Goal: Task Accomplishment & Management: Use online tool/utility

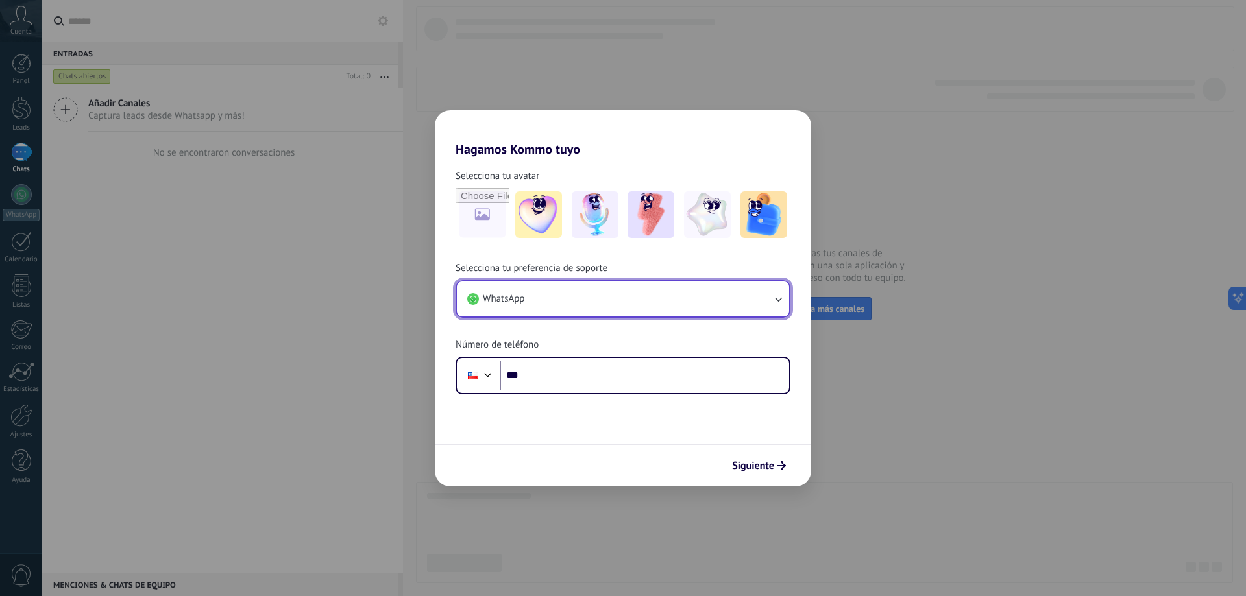
click at [678, 308] on button "WhatsApp" at bounding box center [623, 299] width 332 height 35
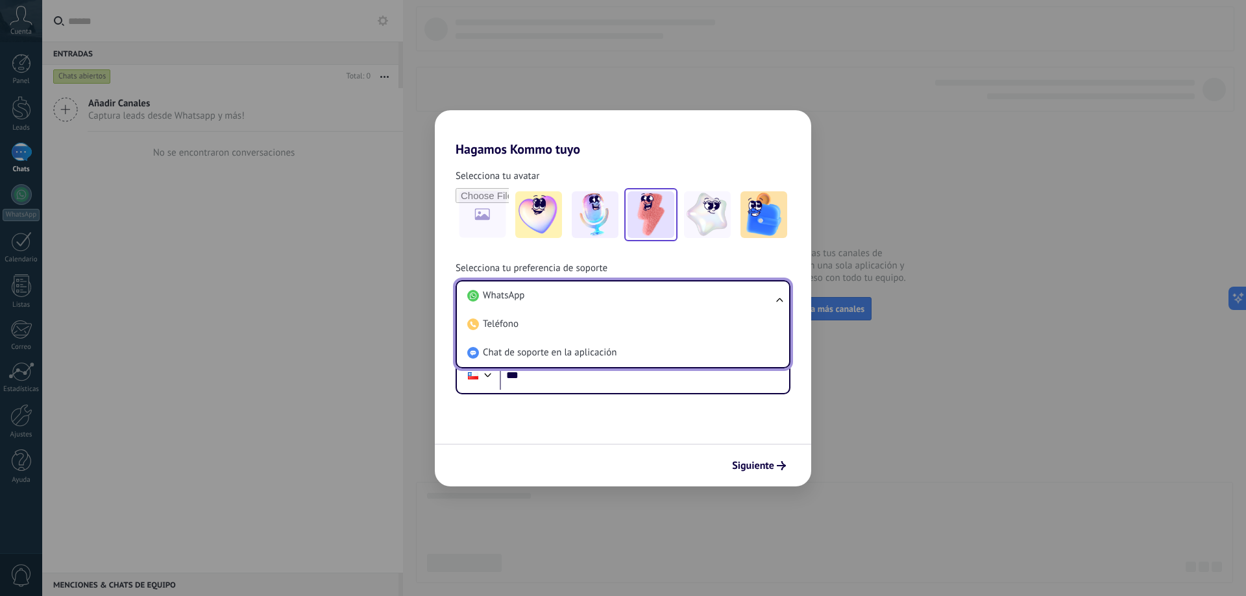
click at [635, 224] on img at bounding box center [650, 214] width 47 height 47
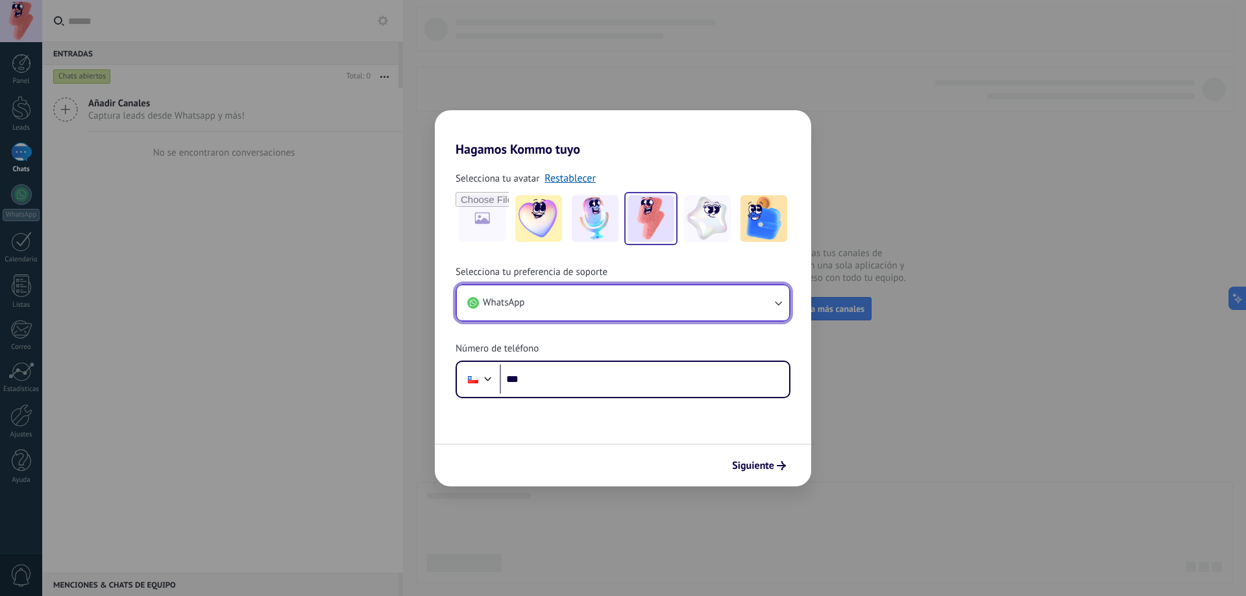
click at [650, 287] on button "WhatsApp" at bounding box center [623, 302] width 332 height 35
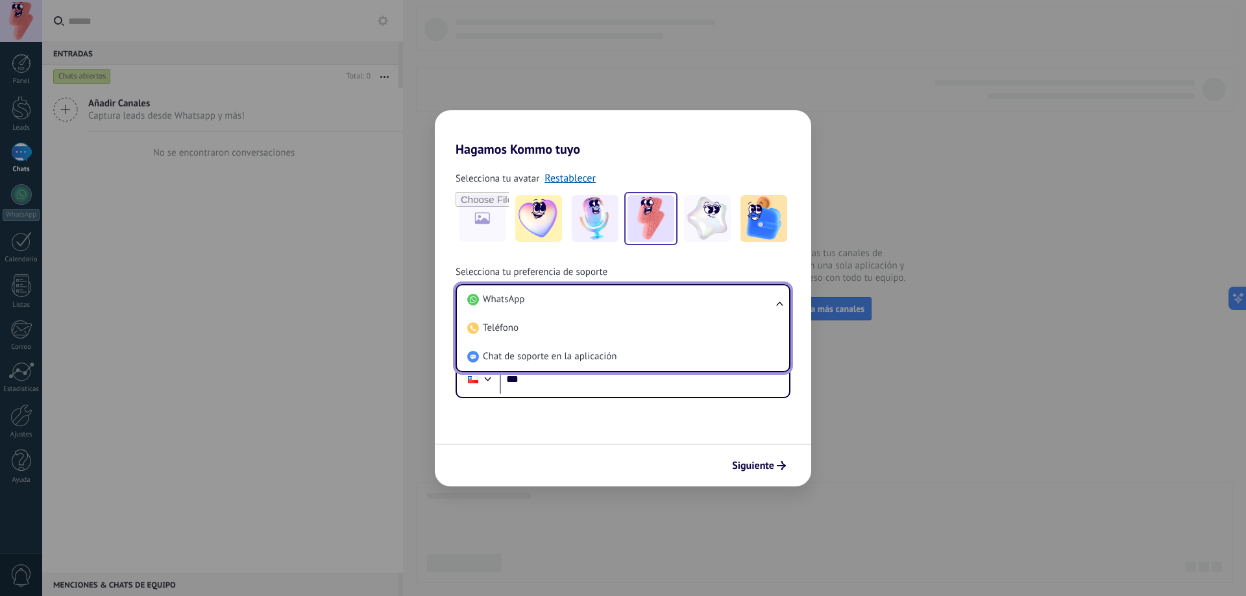
click at [650, 287] on li "WhatsApp" at bounding box center [620, 299] width 317 height 29
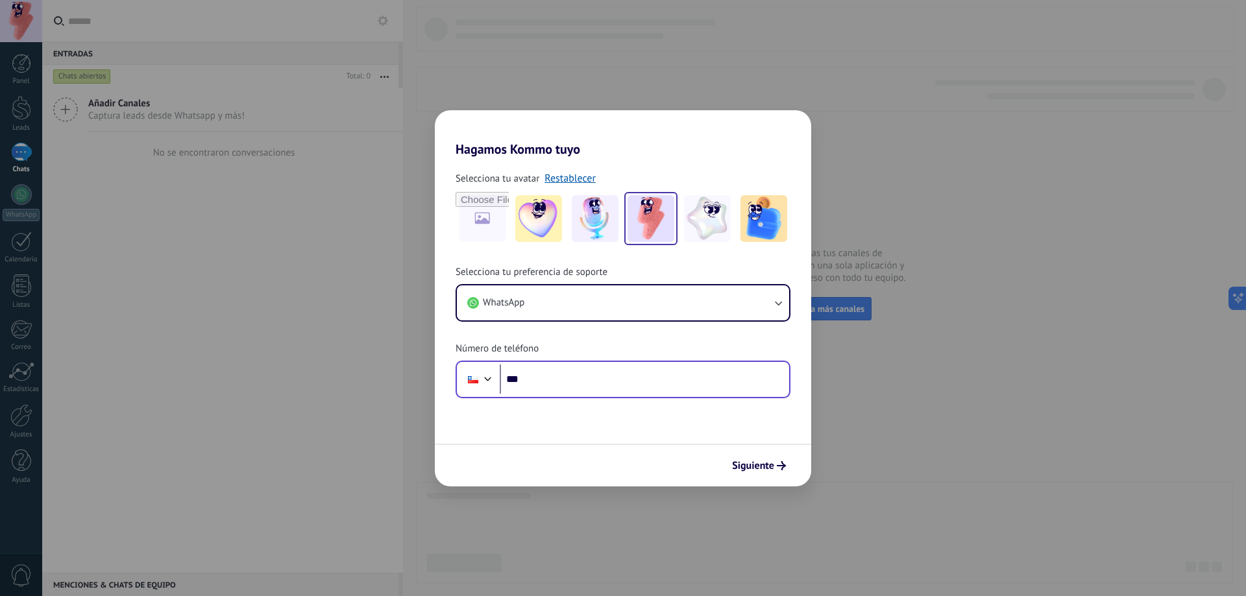
click at [625, 395] on div "Phone ***" at bounding box center [623, 380] width 335 height 38
click at [573, 363] on div "Phone ***" at bounding box center [623, 380] width 335 height 38
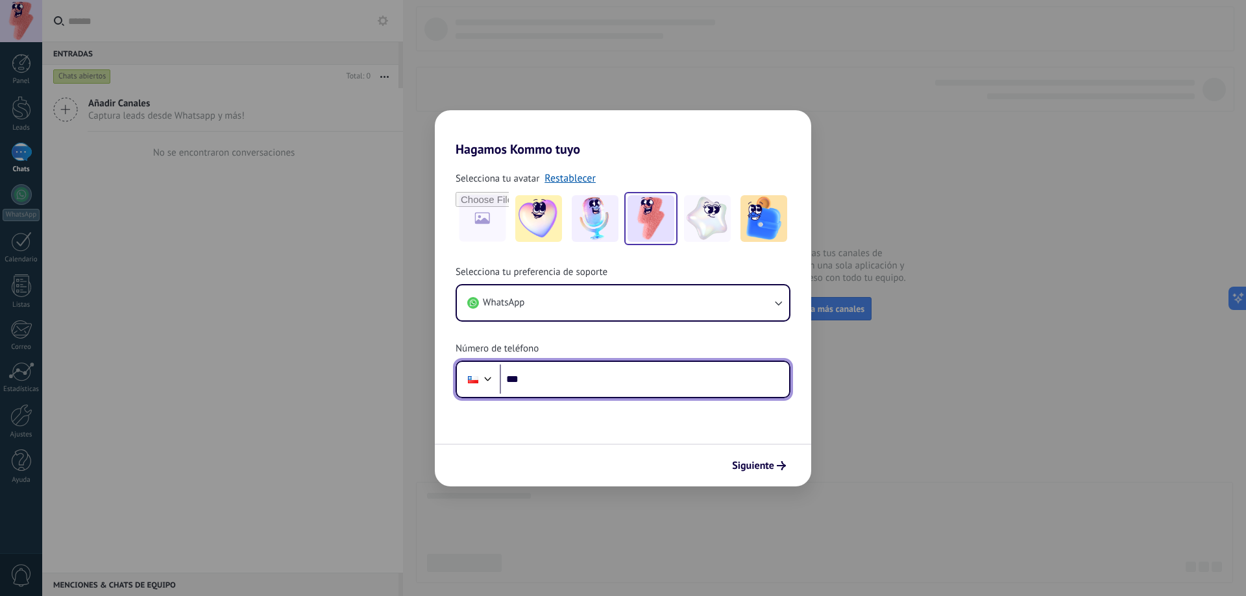
click at [576, 369] on input "***" at bounding box center [644, 380] width 289 height 30
type input "**********"
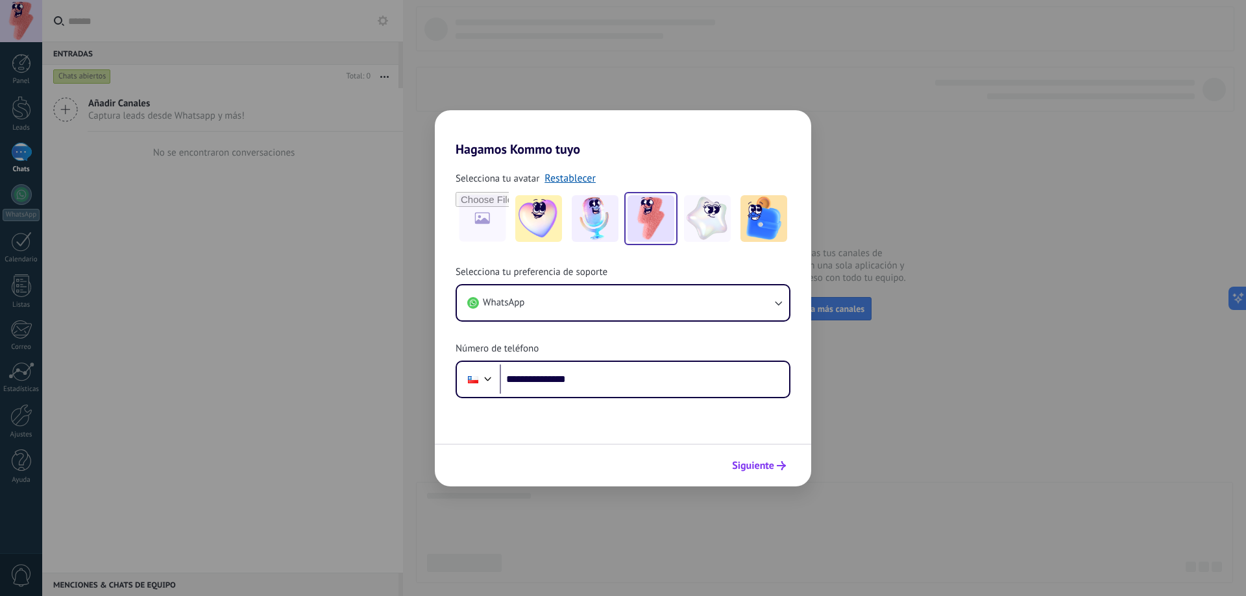
click at [753, 461] on span "Siguiente" at bounding box center [753, 465] width 42 height 9
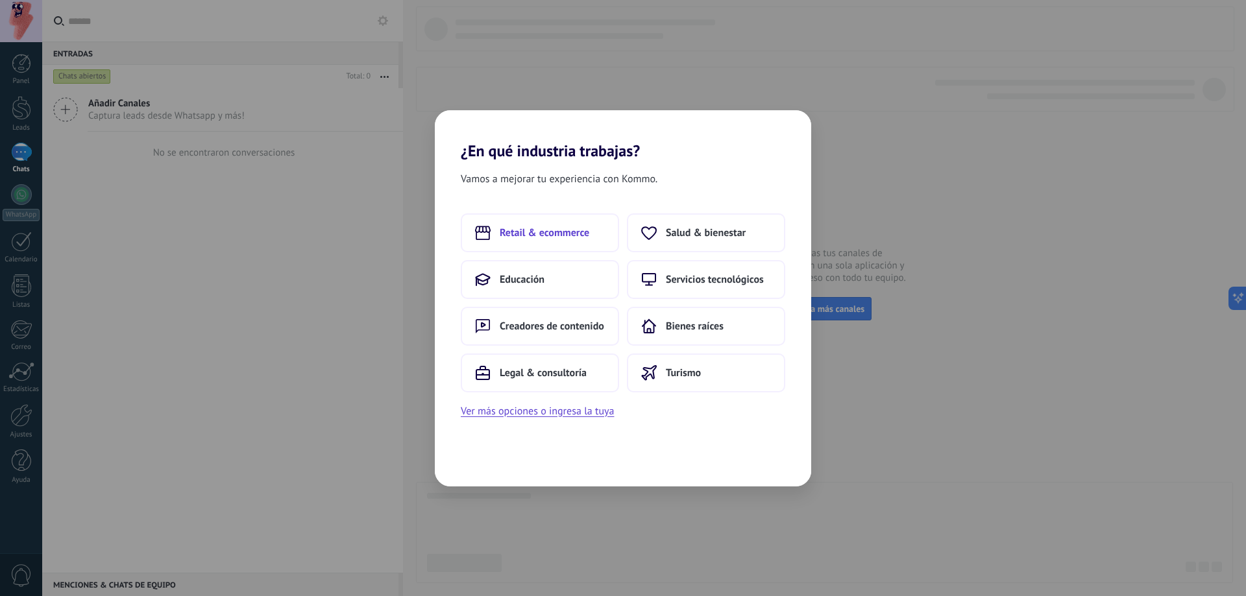
click at [575, 241] on button "Retail & ecommerce" at bounding box center [540, 232] width 158 height 39
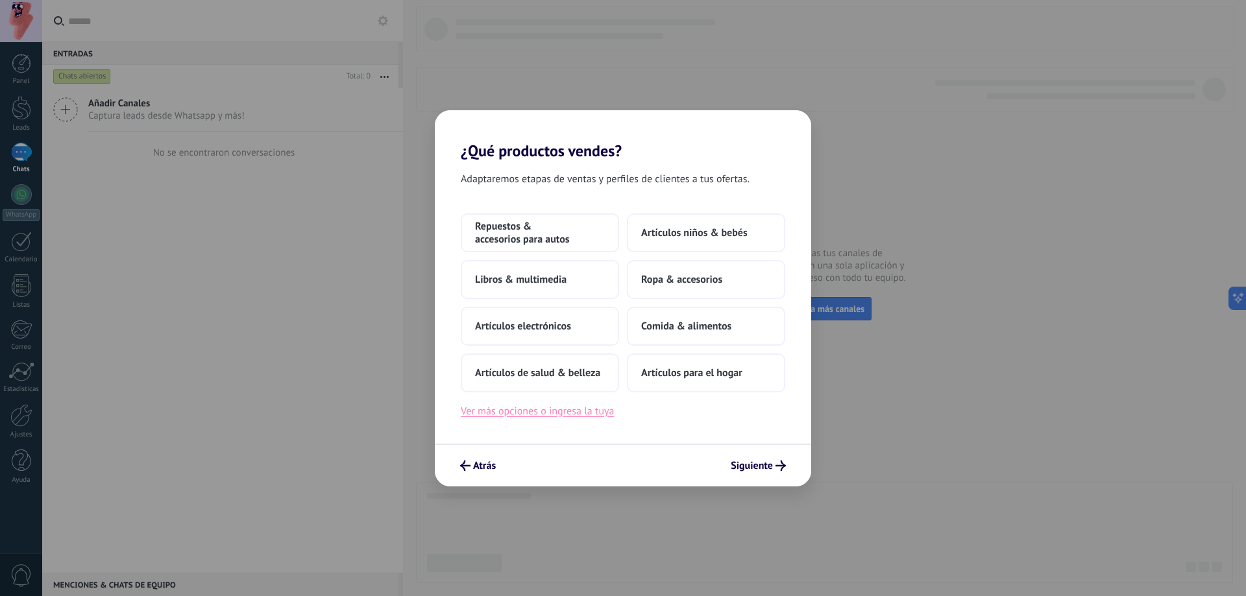
click at [579, 411] on button "Ver más opciones o ingresa la tuya" at bounding box center [537, 411] width 153 height 17
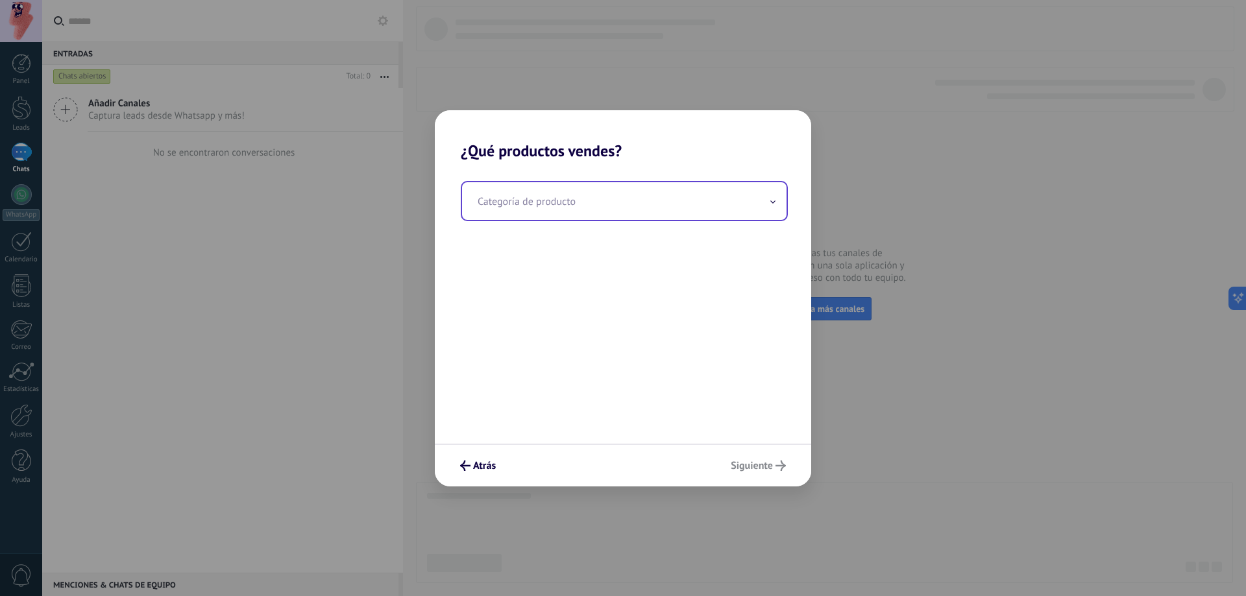
click at [598, 214] on input "text" at bounding box center [624, 201] width 324 height 38
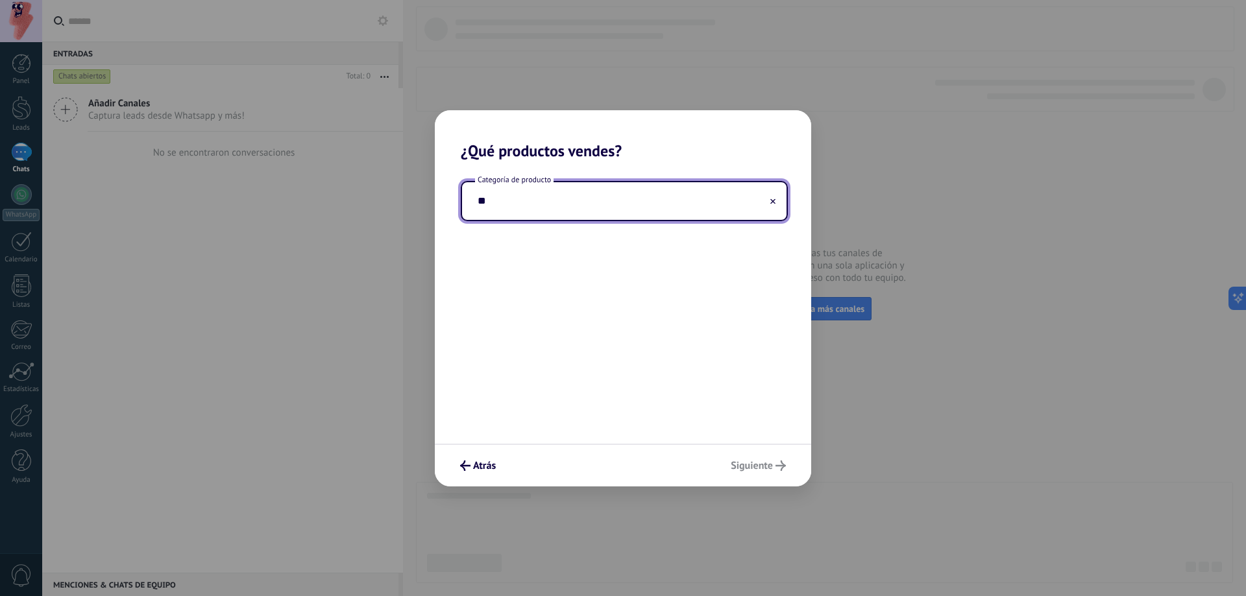
type input "*"
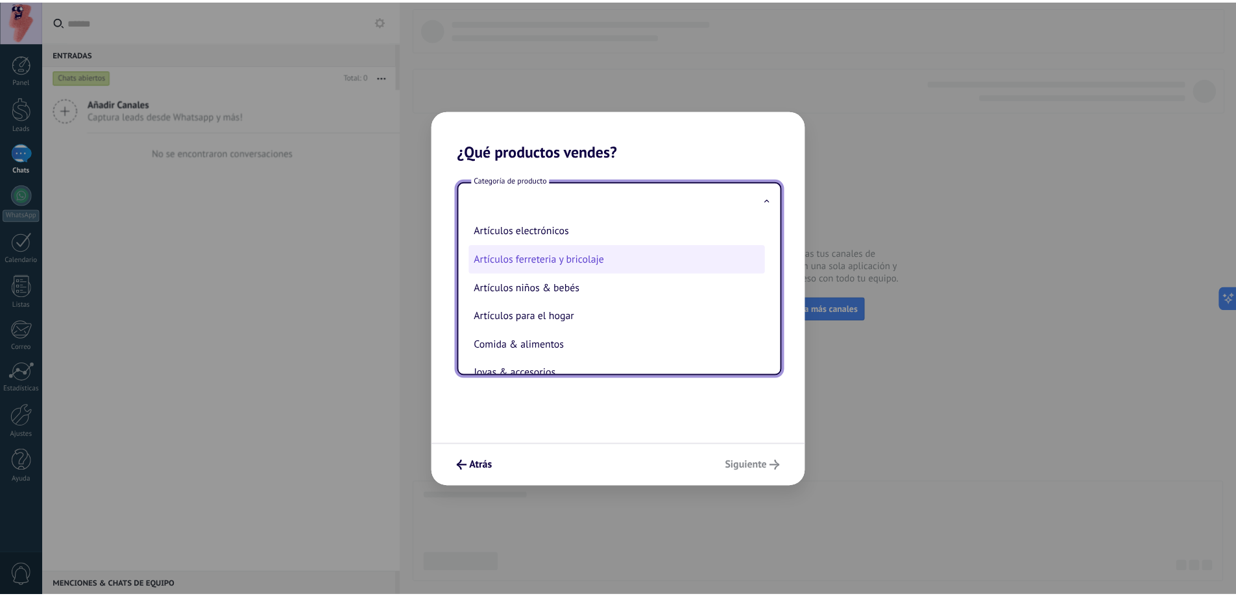
scroll to position [60, 0]
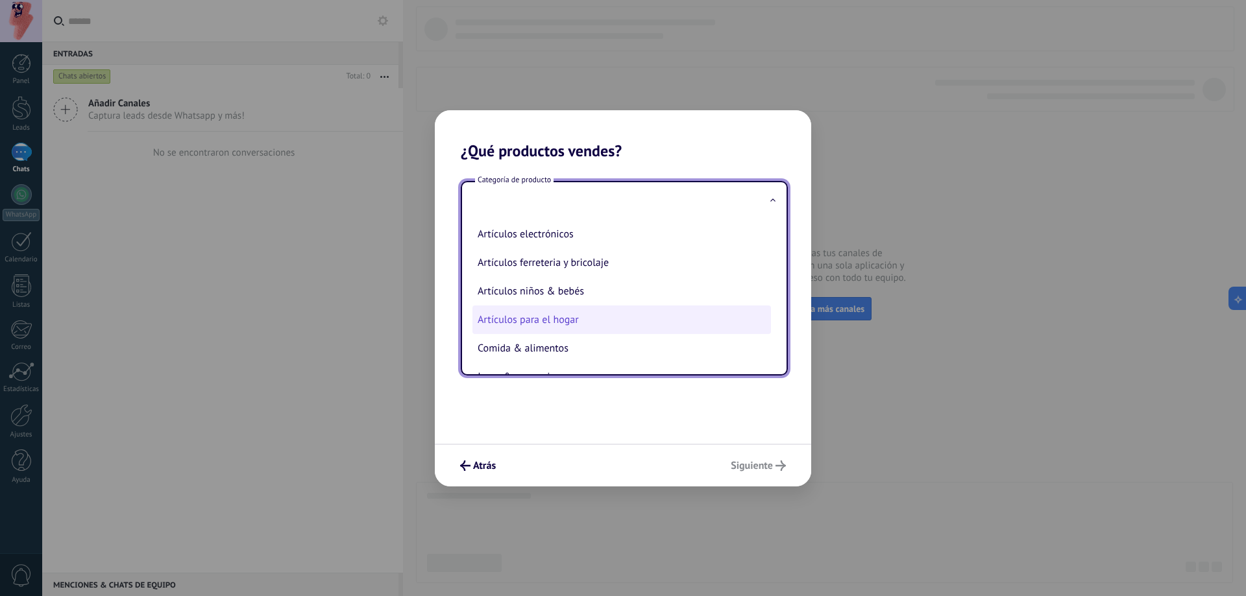
click at [574, 317] on li "Artículos para el hogar" at bounding box center [621, 320] width 298 height 29
type input "**********"
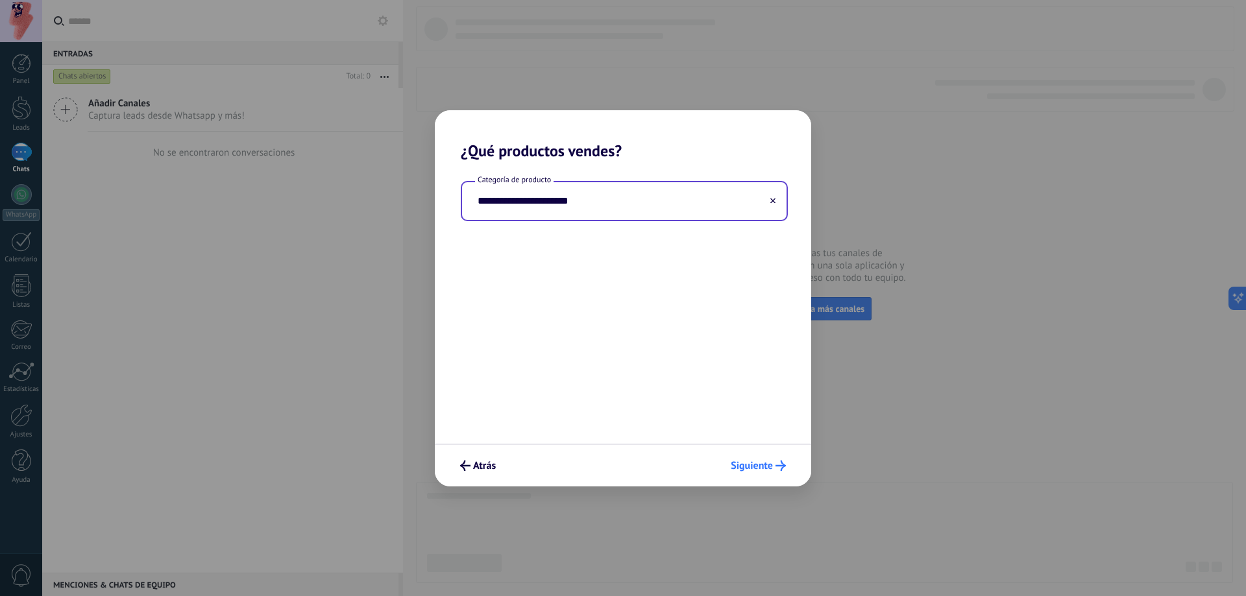
click at [742, 468] on span "Siguiente" at bounding box center [752, 465] width 42 height 9
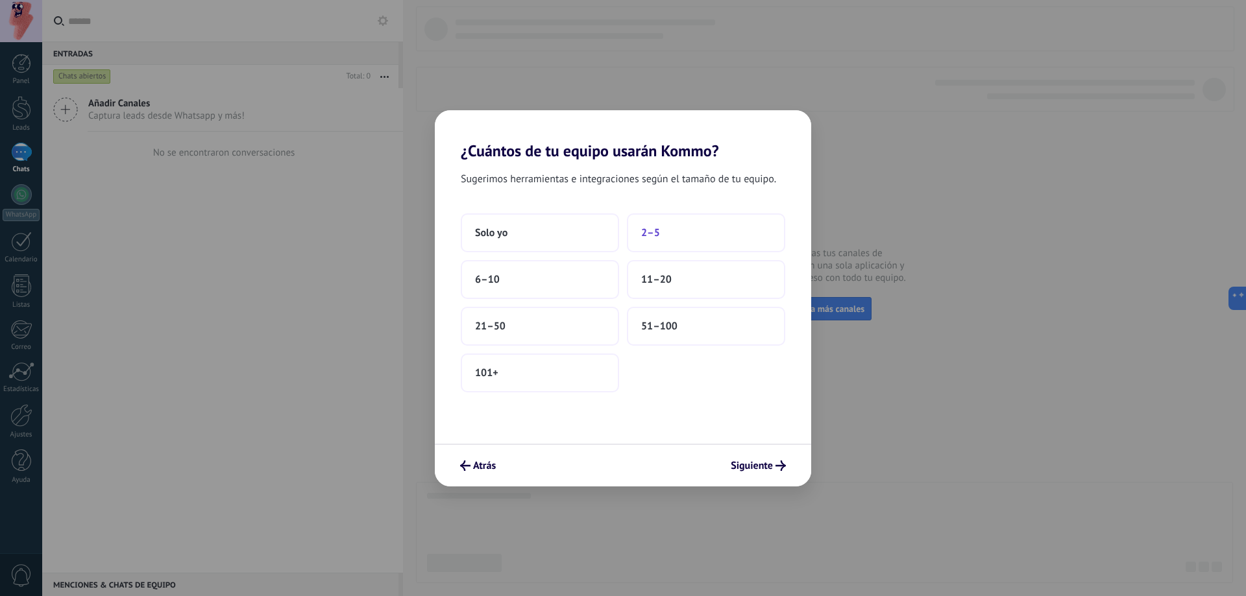
click at [701, 228] on button "2–5" at bounding box center [706, 232] width 158 height 39
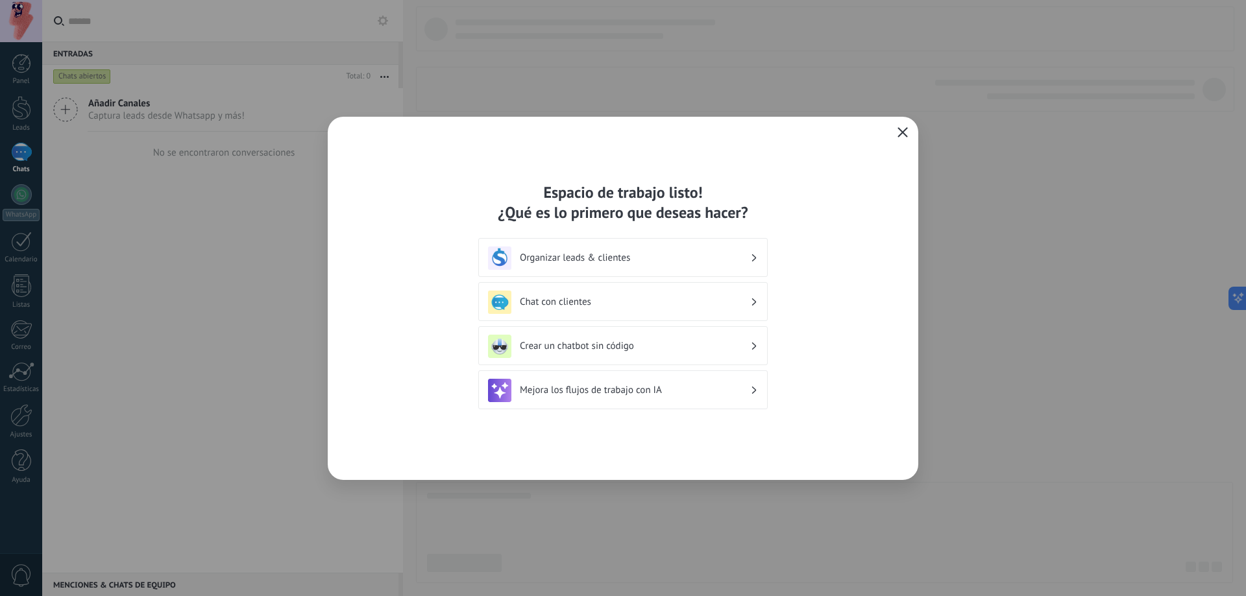
click at [684, 254] on h3 "Organizar leads & clientes" at bounding box center [635, 258] width 230 height 12
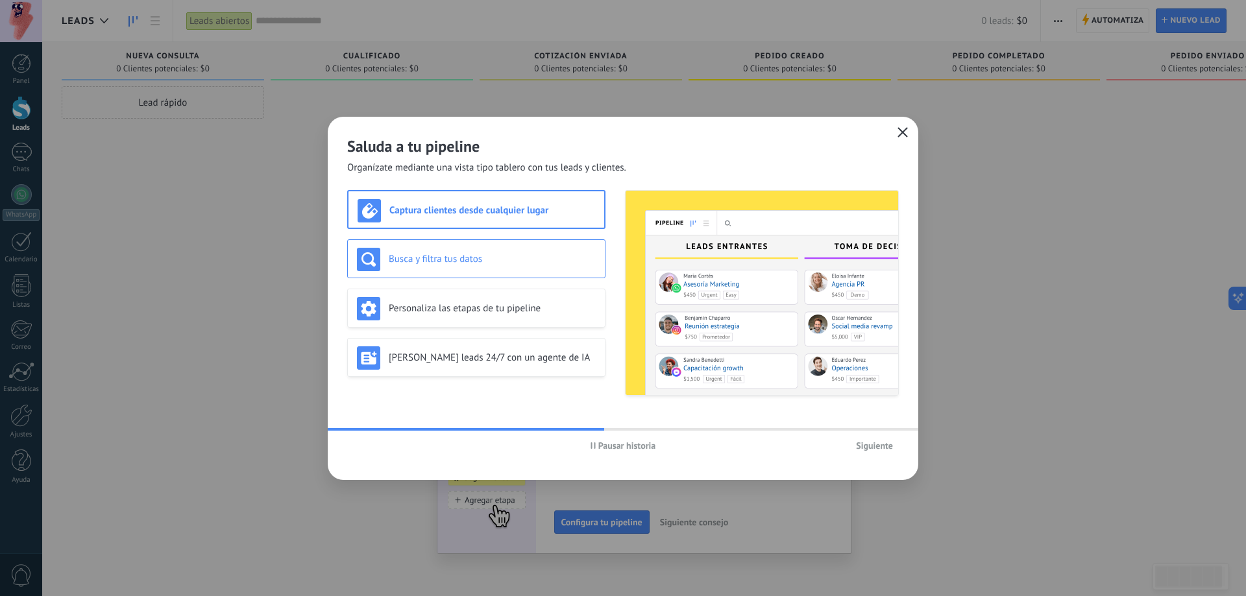
click at [562, 256] on h3 "Busca y filtra tus datos" at bounding box center [492, 259] width 207 height 12
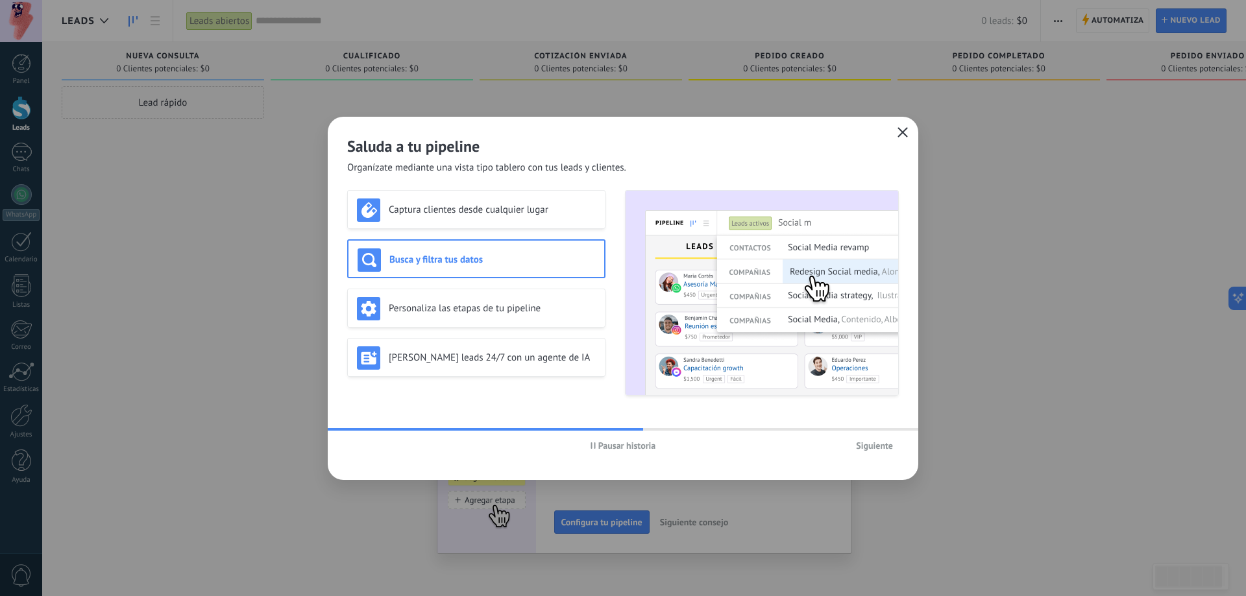
click at [563, 231] on div "Captura clientes desde cualquier lugar Busca y filtra tus datos Personaliza las…" at bounding box center [476, 293] width 258 height 206
click at [545, 281] on div "Captura clientes desde cualquier lugar Busca y filtra tus datos Personaliza las…" at bounding box center [476, 293] width 258 height 206
click at [544, 302] on h3 "Personaliza las etapas de tu pipeline" at bounding box center [492, 308] width 207 height 12
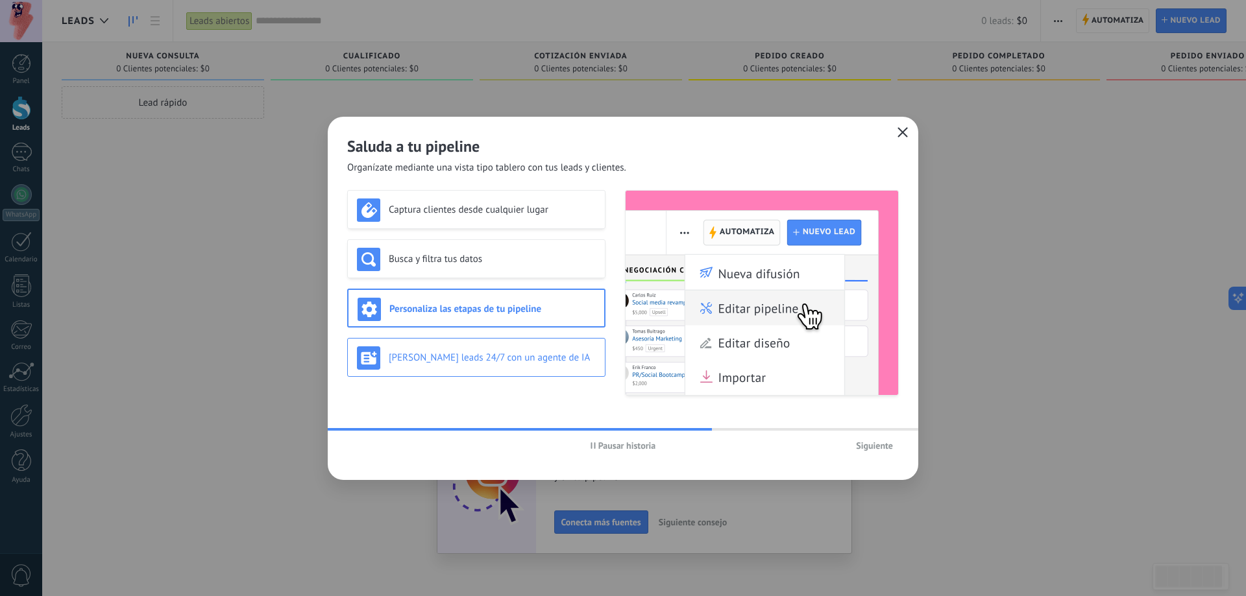
click at [511, 360] on h3 "Genera leads 24/7 con un agente de IA" at bounding box center [492, 358] width 207 height 12
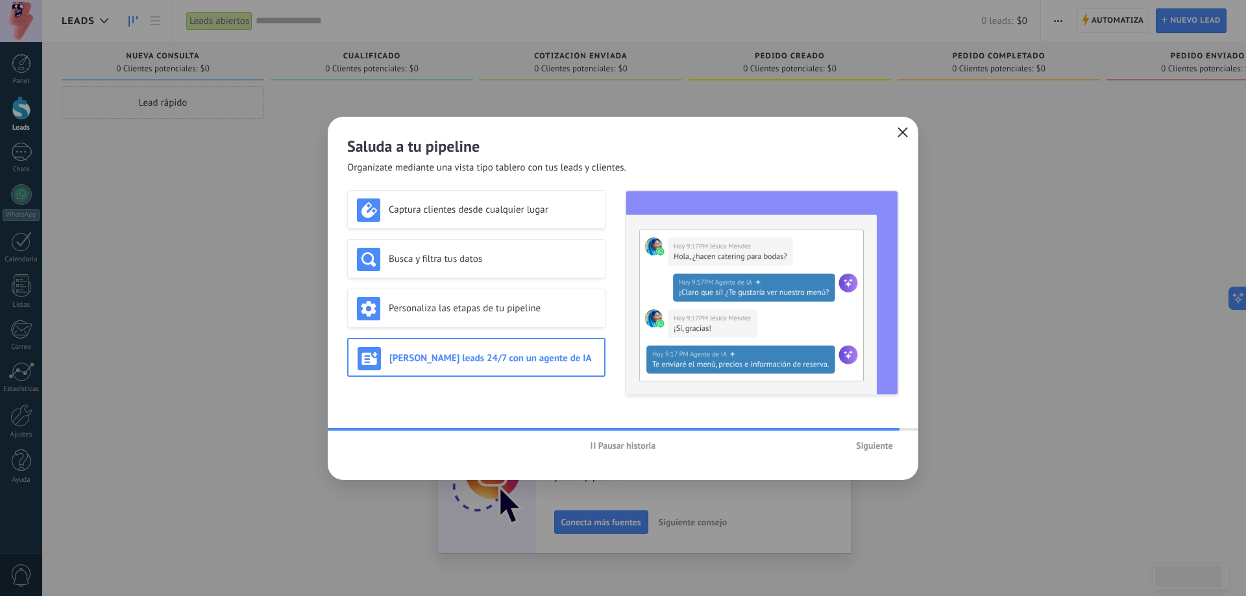
click at [873, 454] on button "Siguiente" at bounding box center [874, 445] width 49 height 19
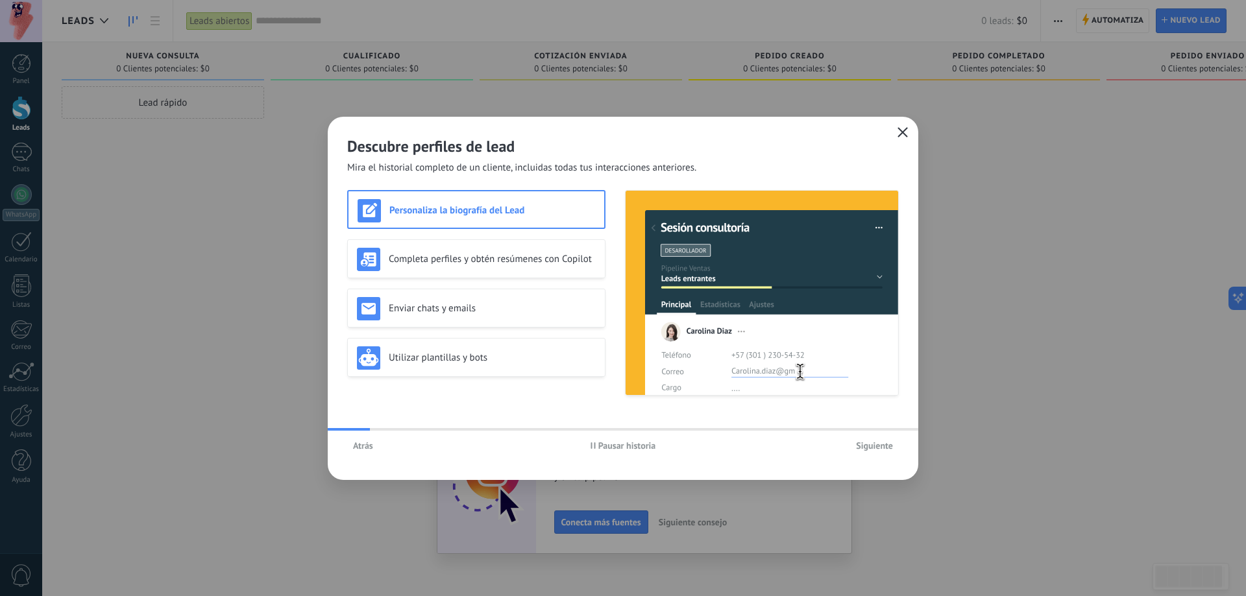
click at [873, 454] on button "Siguiente" at bounding box center [874, 445] width 49 height 19
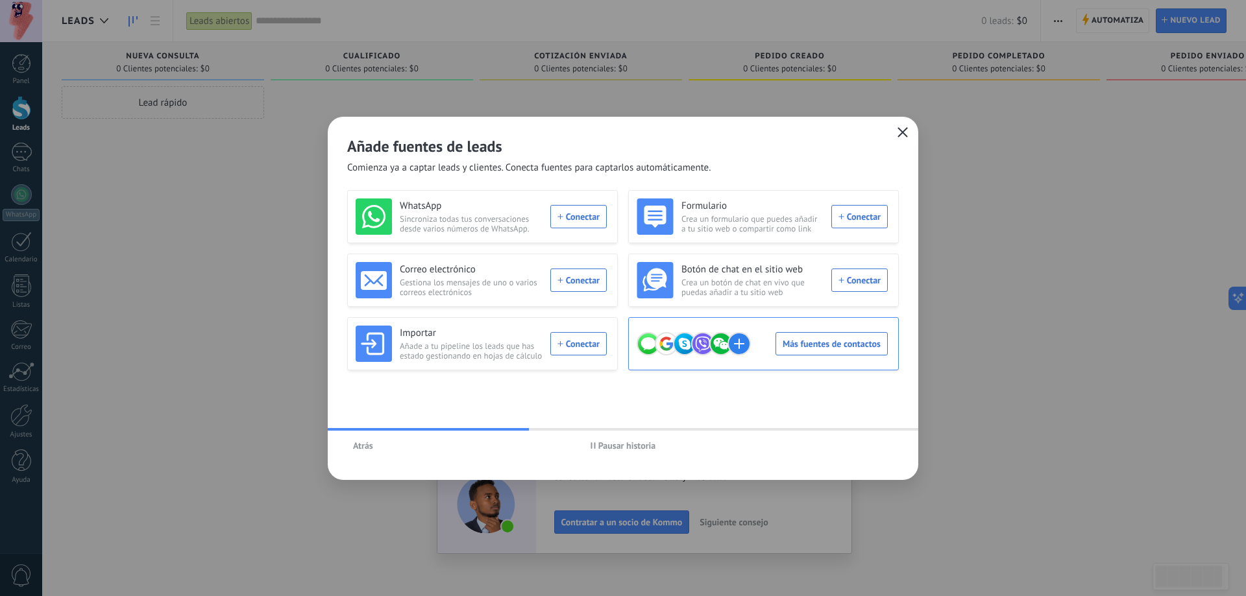
click at [831, 339] on div "Más fuentes de contactos" at bounding box center [762, 344] width 251 height 36
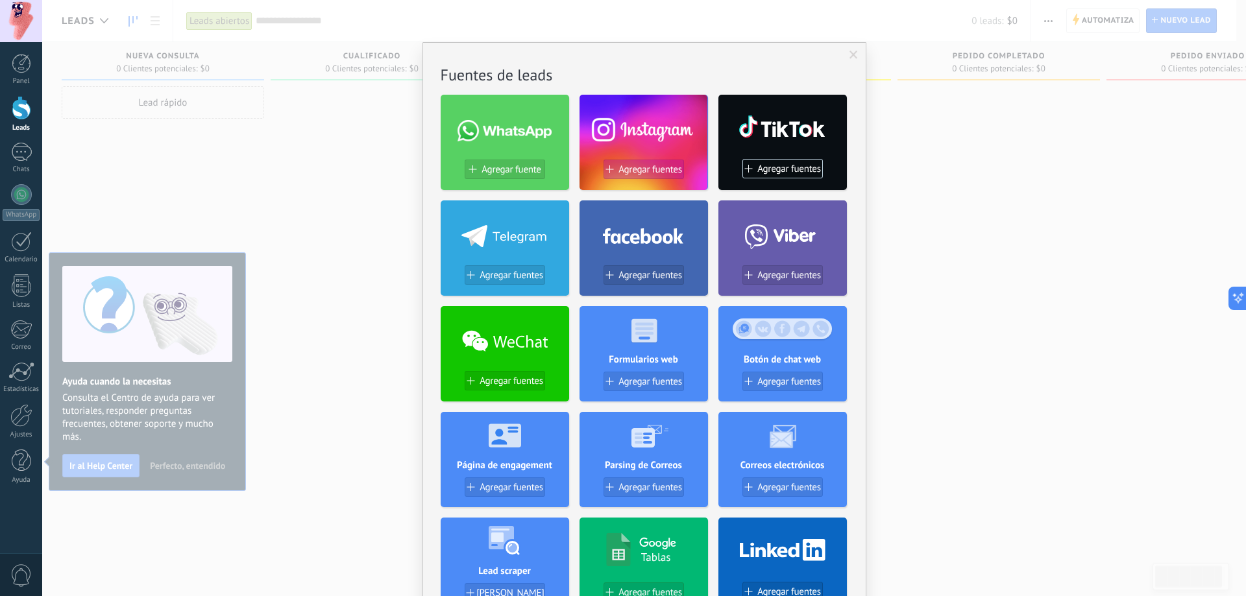
click at [656, 169] on span "Agregar fuentes" at bounding box center [650, 169] width 64 height 11
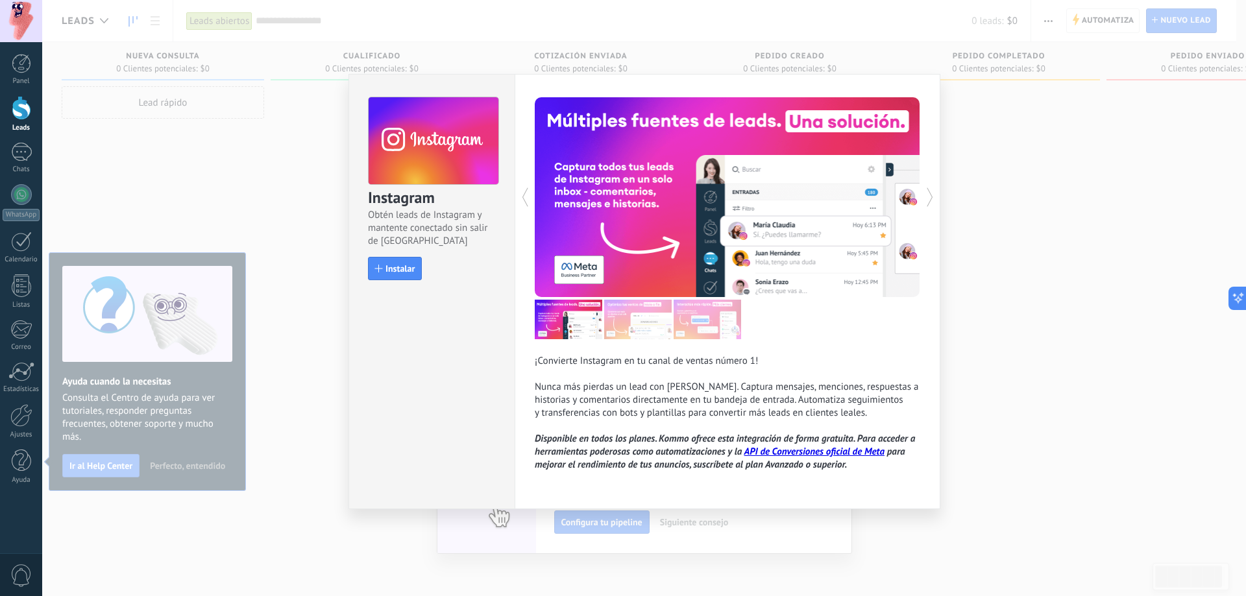
click at [1005, 149] on div "Instagram Obtén leads de Instagram y mantente conectado sin salir de Kommo Inst…" at bounding box center [644, 298] width 1204 height 596
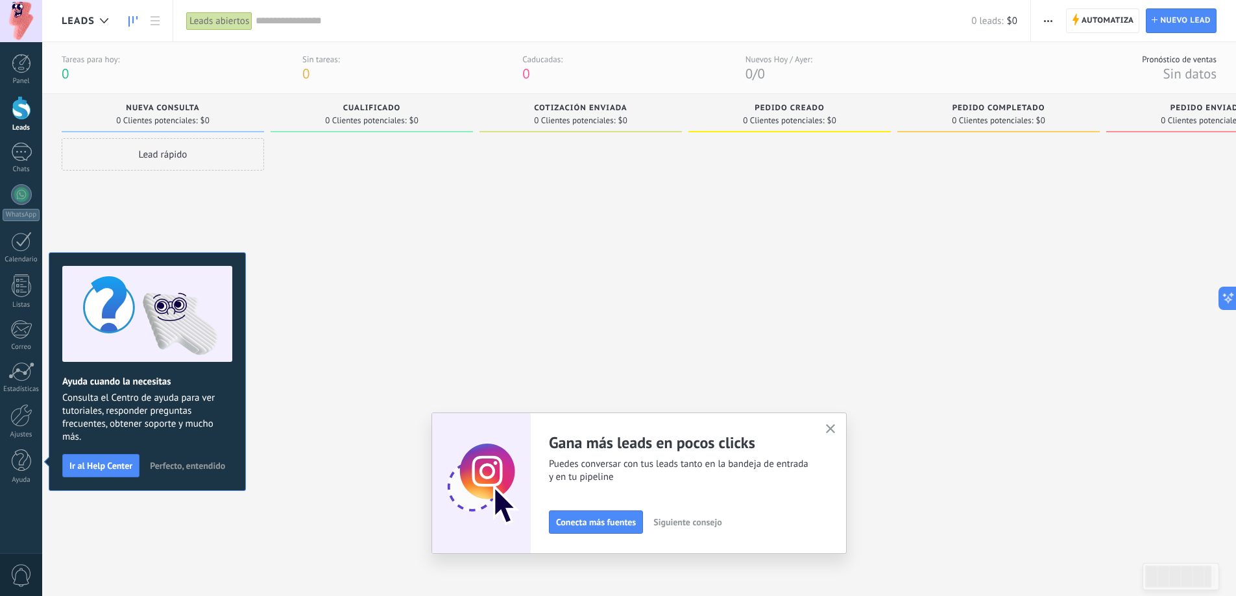
click at [834, 422] on button "button" at bounding box center [831, 430] width 16 height 18
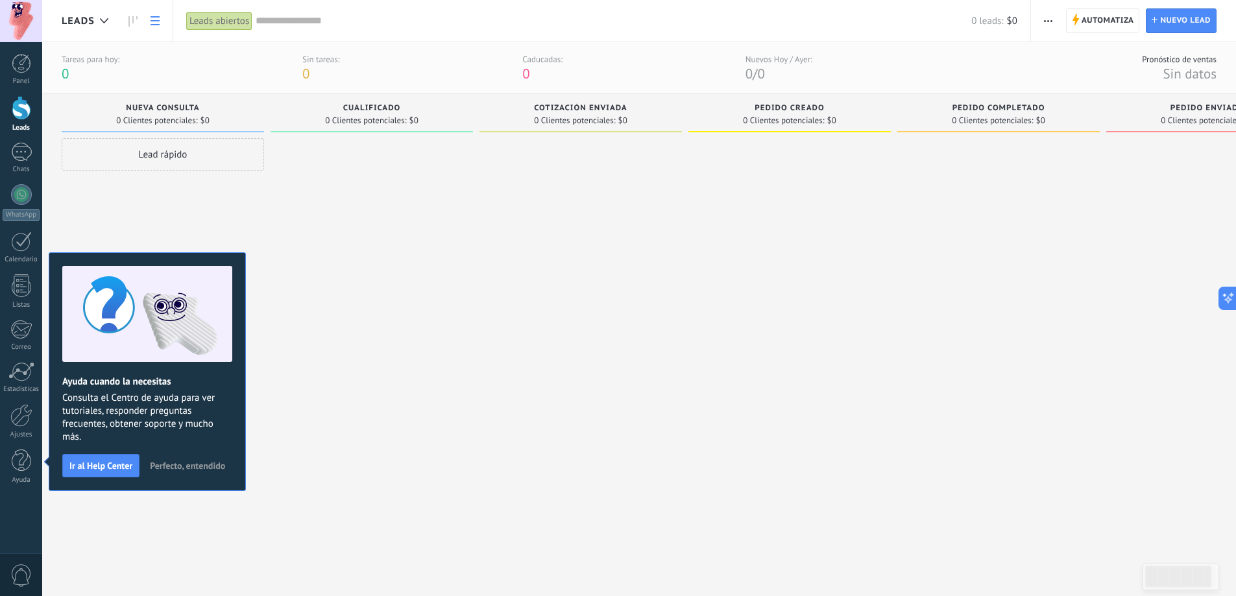
click at [152, 16] on link at bounding box center [155, 20] width 22 height 25
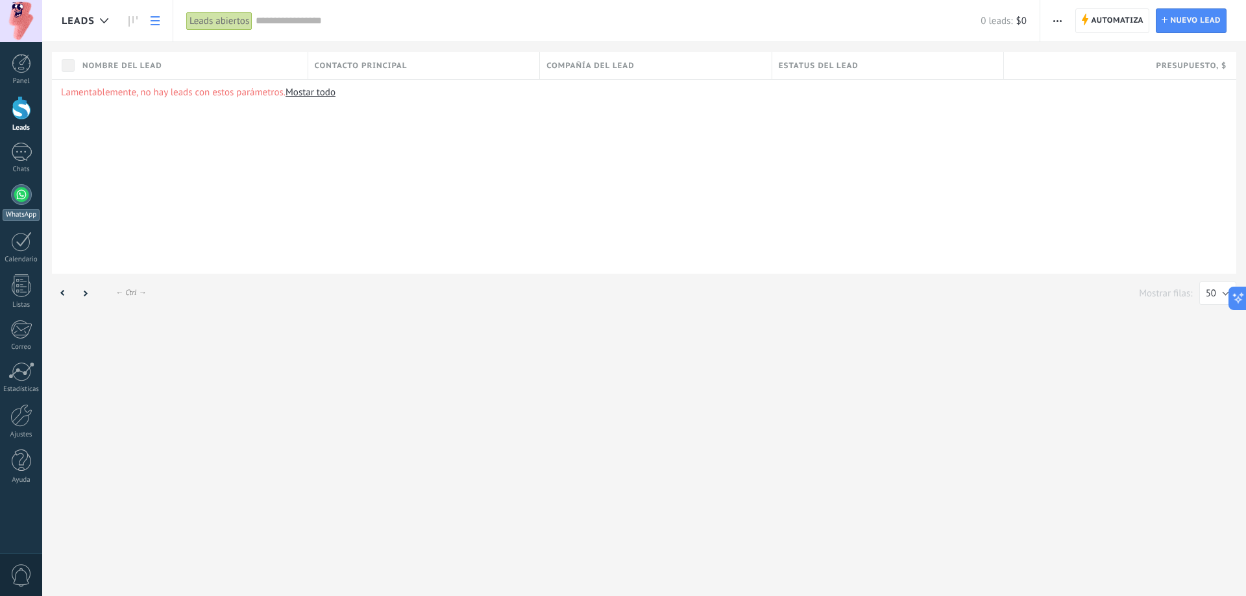
click at [25, 205] on link "WhatsApp" at bounding box center [21, 202] width 42 height 37
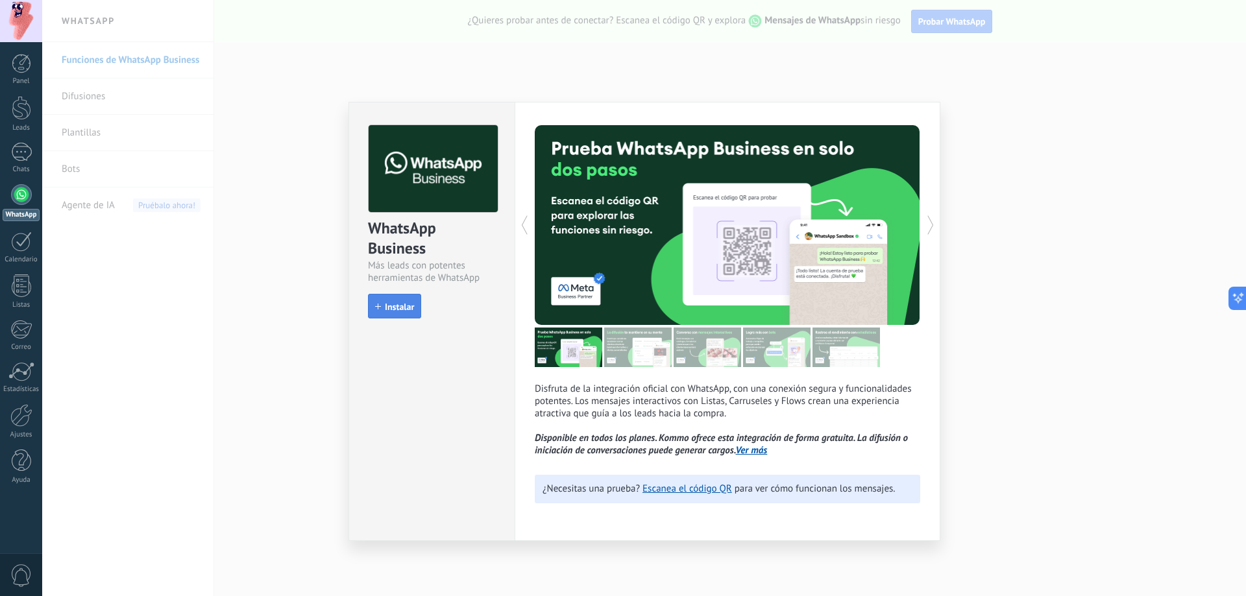
click at [384, 312] on button "Instalar" at bounding box center [394, 306] width 53 height 25
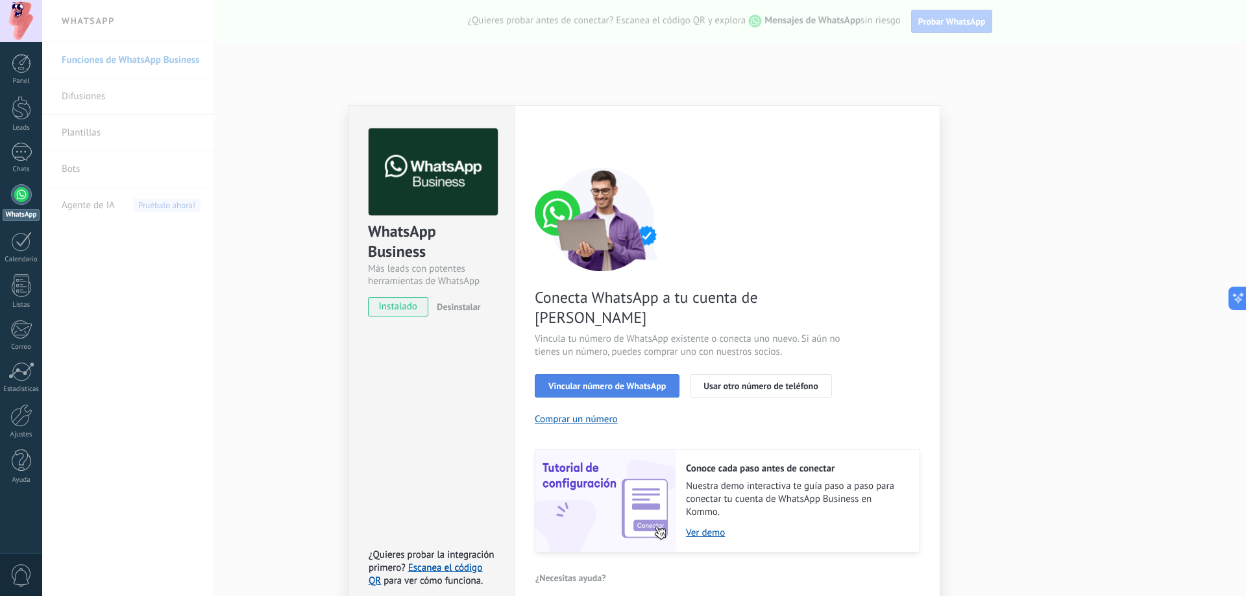
click at [659, 374] on button "Vincular número de WhatsApp" at bounding box center [607, 385] width 145 height 23
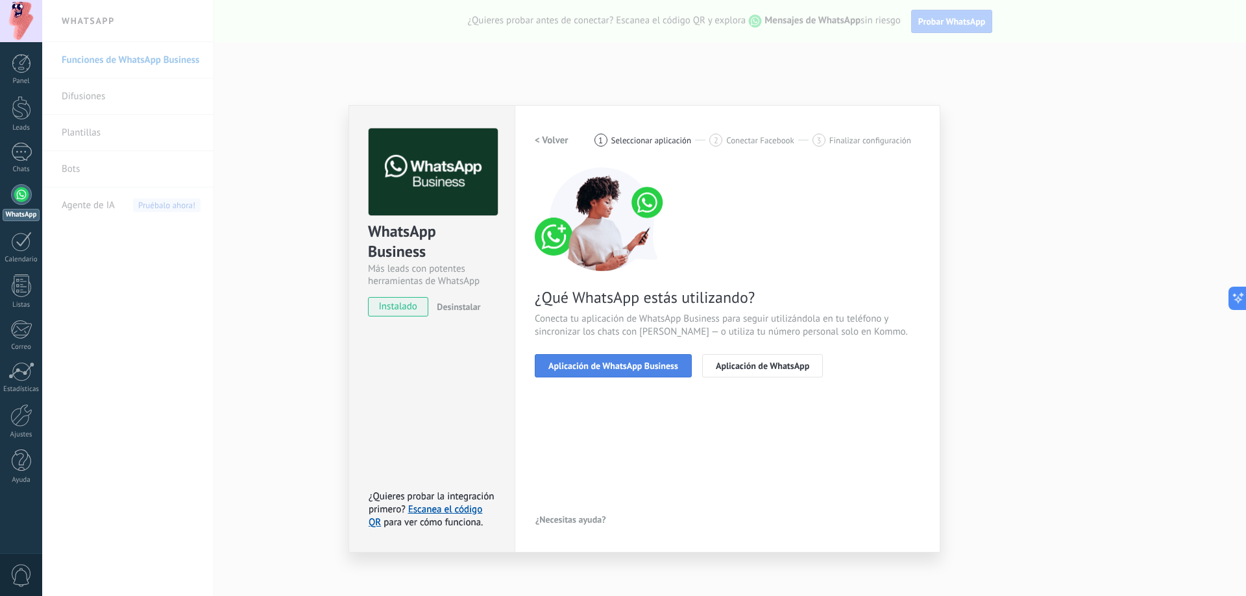
click at [649, 361] on span "Aplicación de WhatsApp Business" at bounding box center [613, 365] width 130 height 9
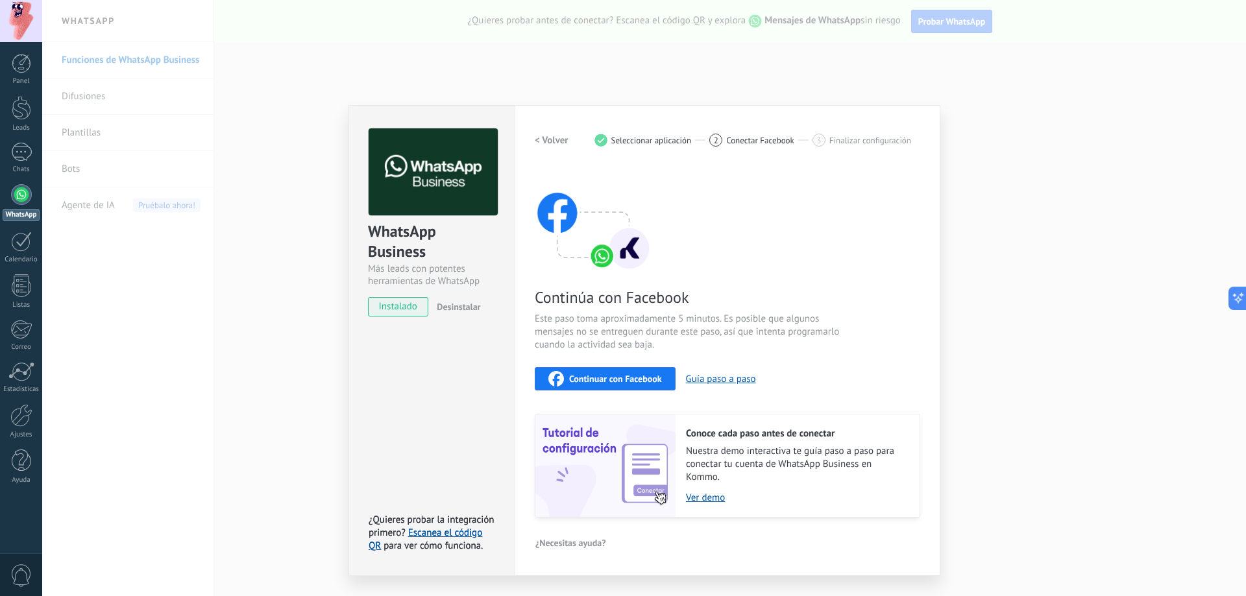
click at [637, 371] on div "Continuar con Facebook" at bounding box center [605, 379] width 114 height 16
